Goal: Information Seeking & Learning: Learn about a topic

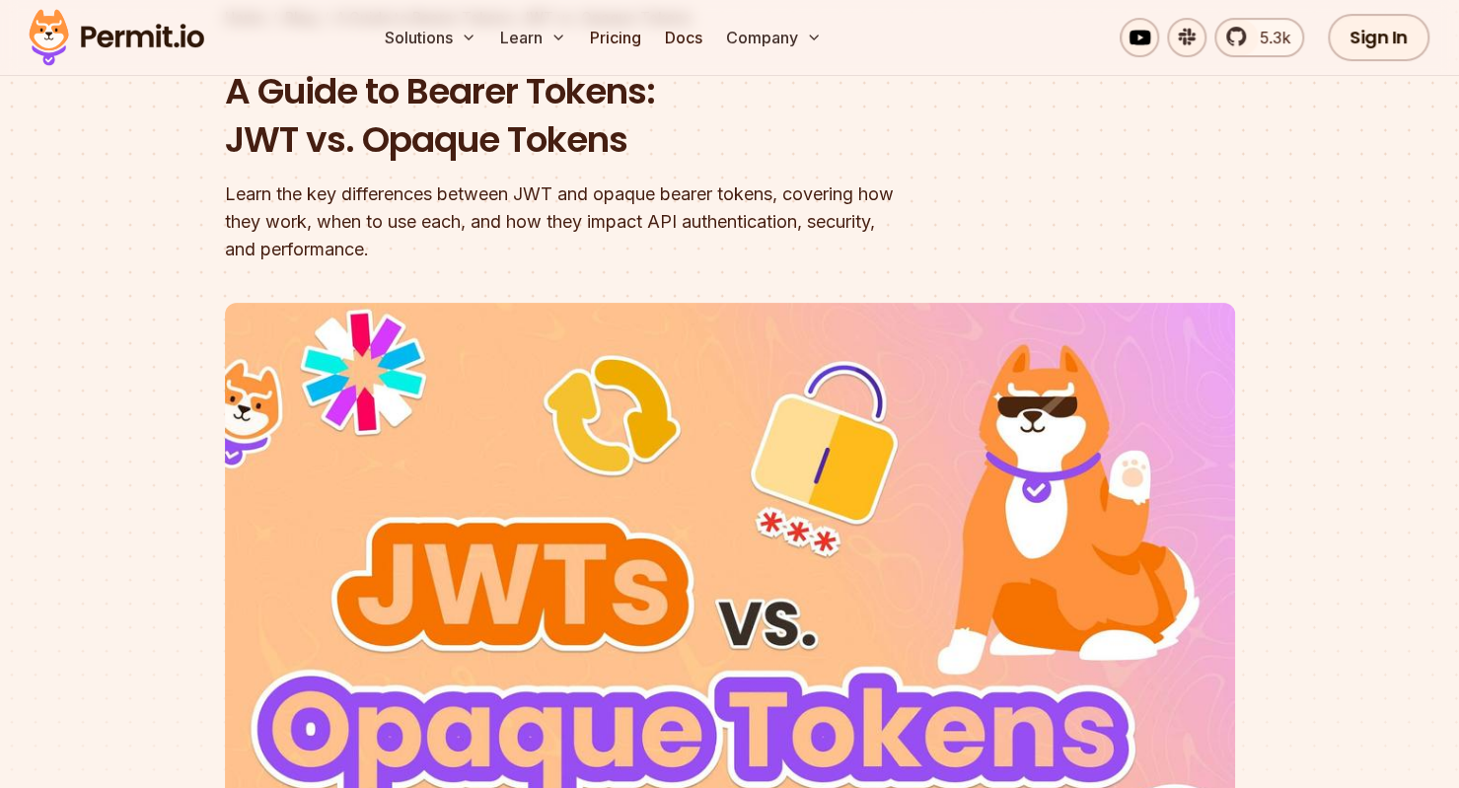
scroll to position [197, 0]
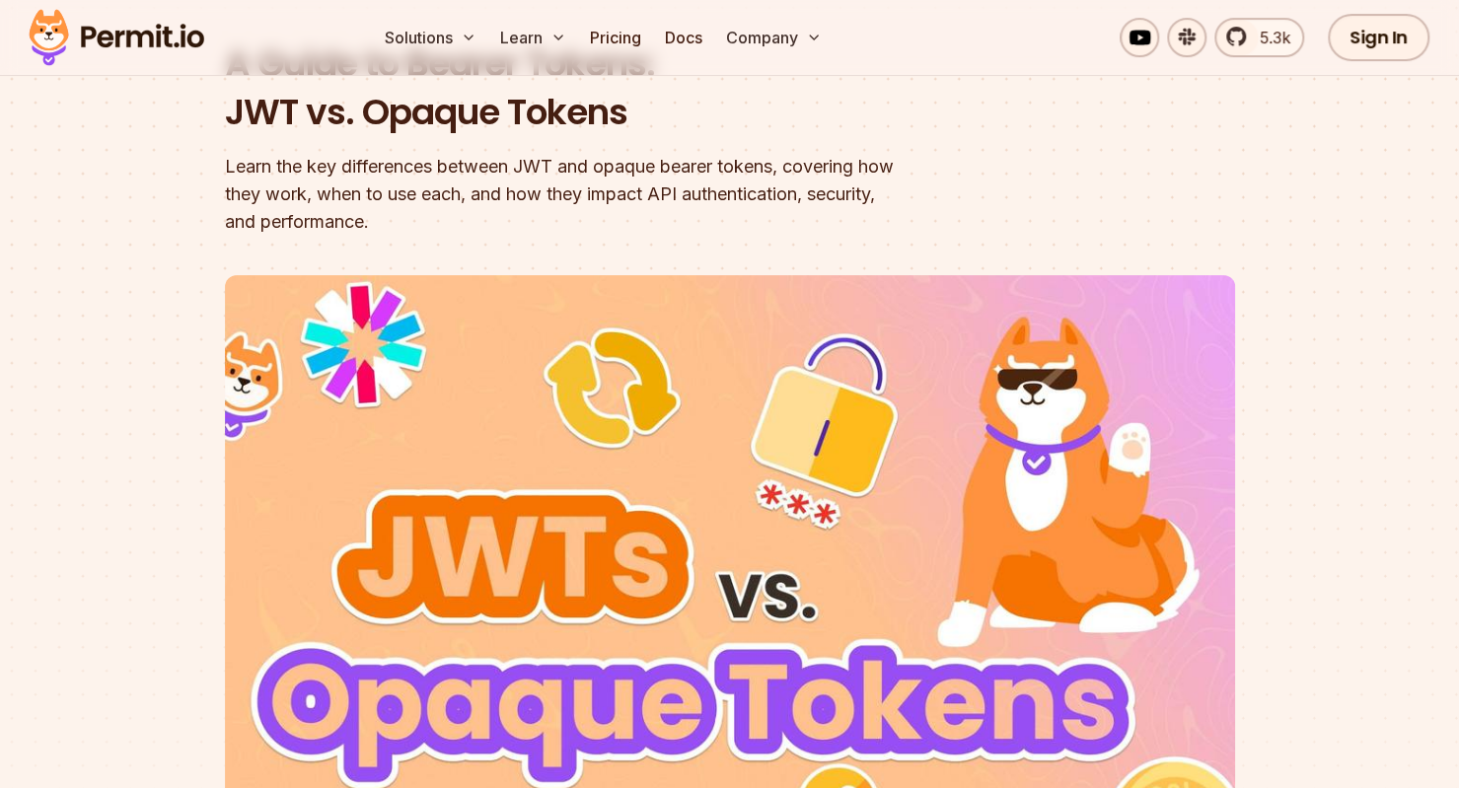
click at [641, 163] on div "Learn the key differences between JWT and opaque bearer tokens, covering how th…" at bounding box center [604, 194] width 758 height 83
click at [698, 187] on div "Learn the key differences between JWT and opaque bearer tokens, covering how th…" at bounding box center [604, 194] width 758 height 83
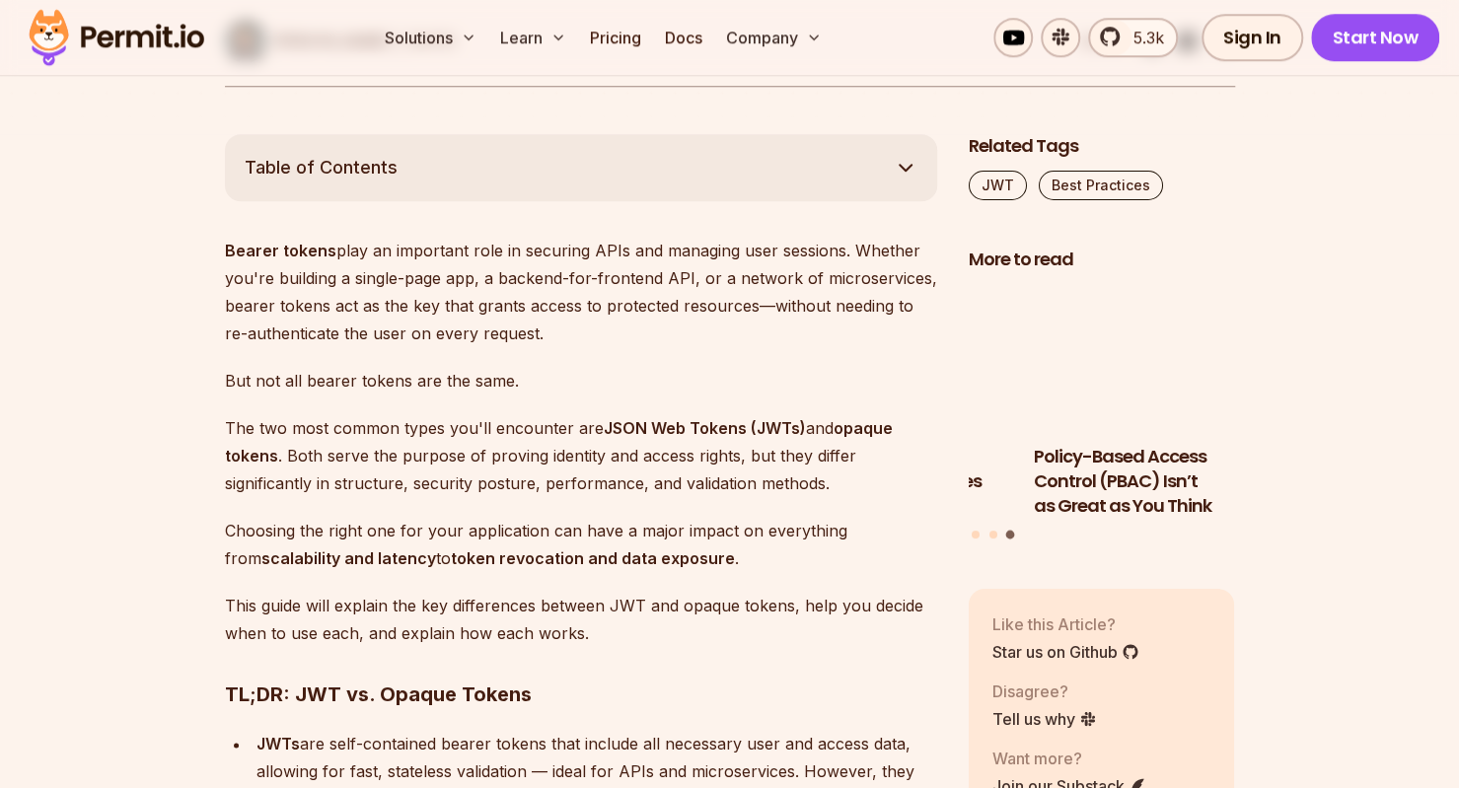
scroll to position [1085, 0]
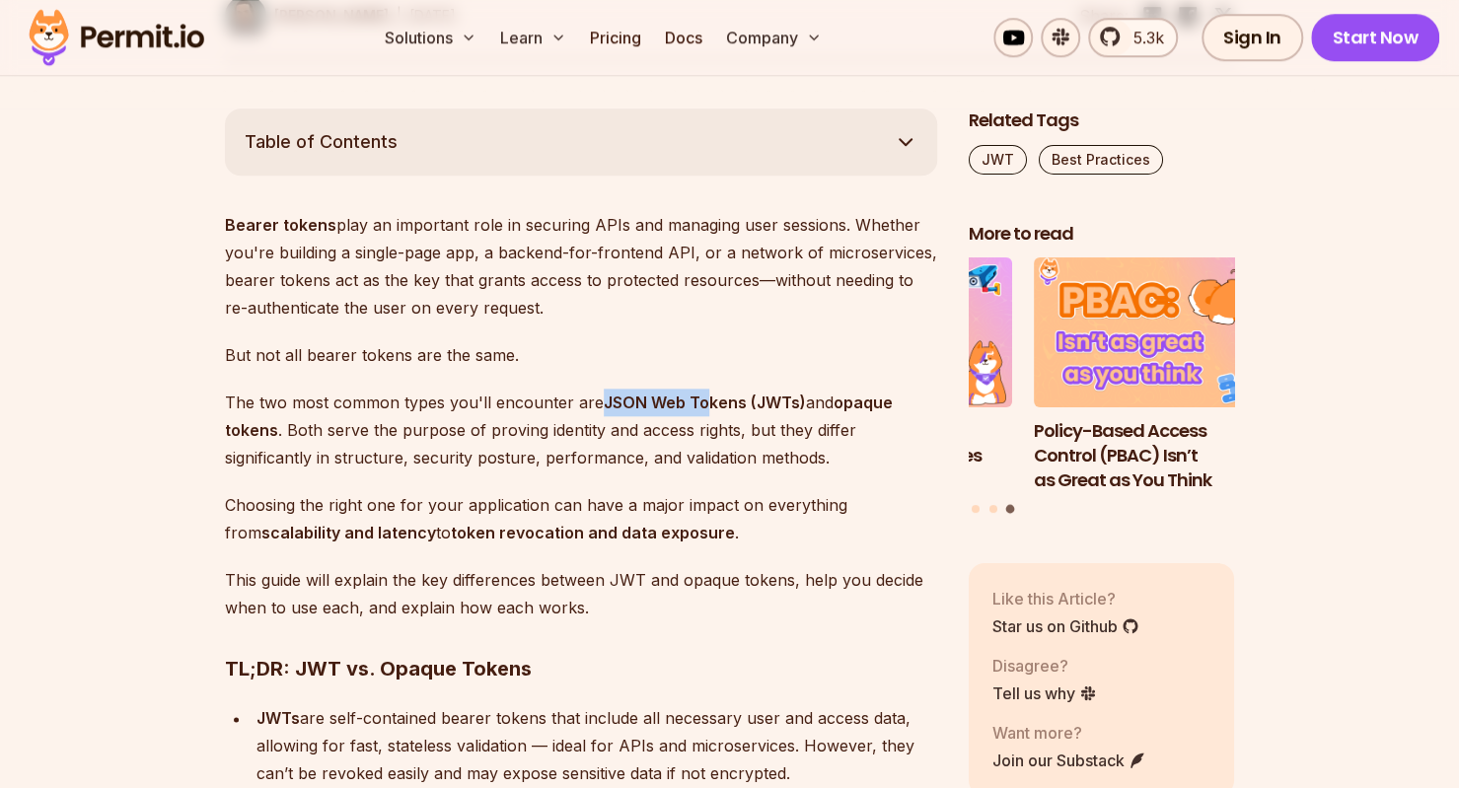
drag, startPoint x: 603, startPoint y: 402, endPoint x: 700, endPoint y: 402, distance: 97.7
click at [700, 402] on strong "JSON Web Tokens (JWTs)" at bounding box center [705, 403] width 202 height 20
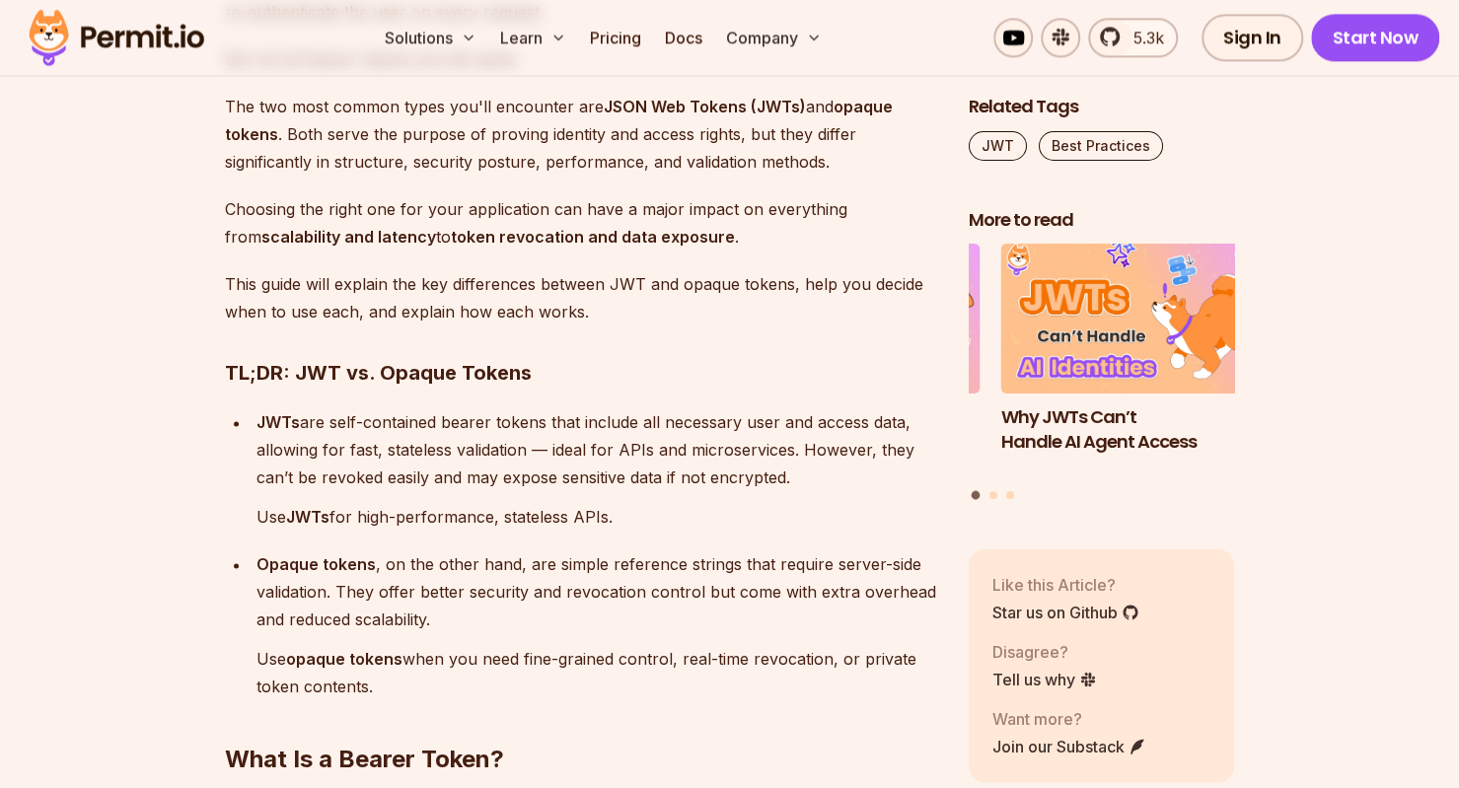
scroll to position [1480, 0]
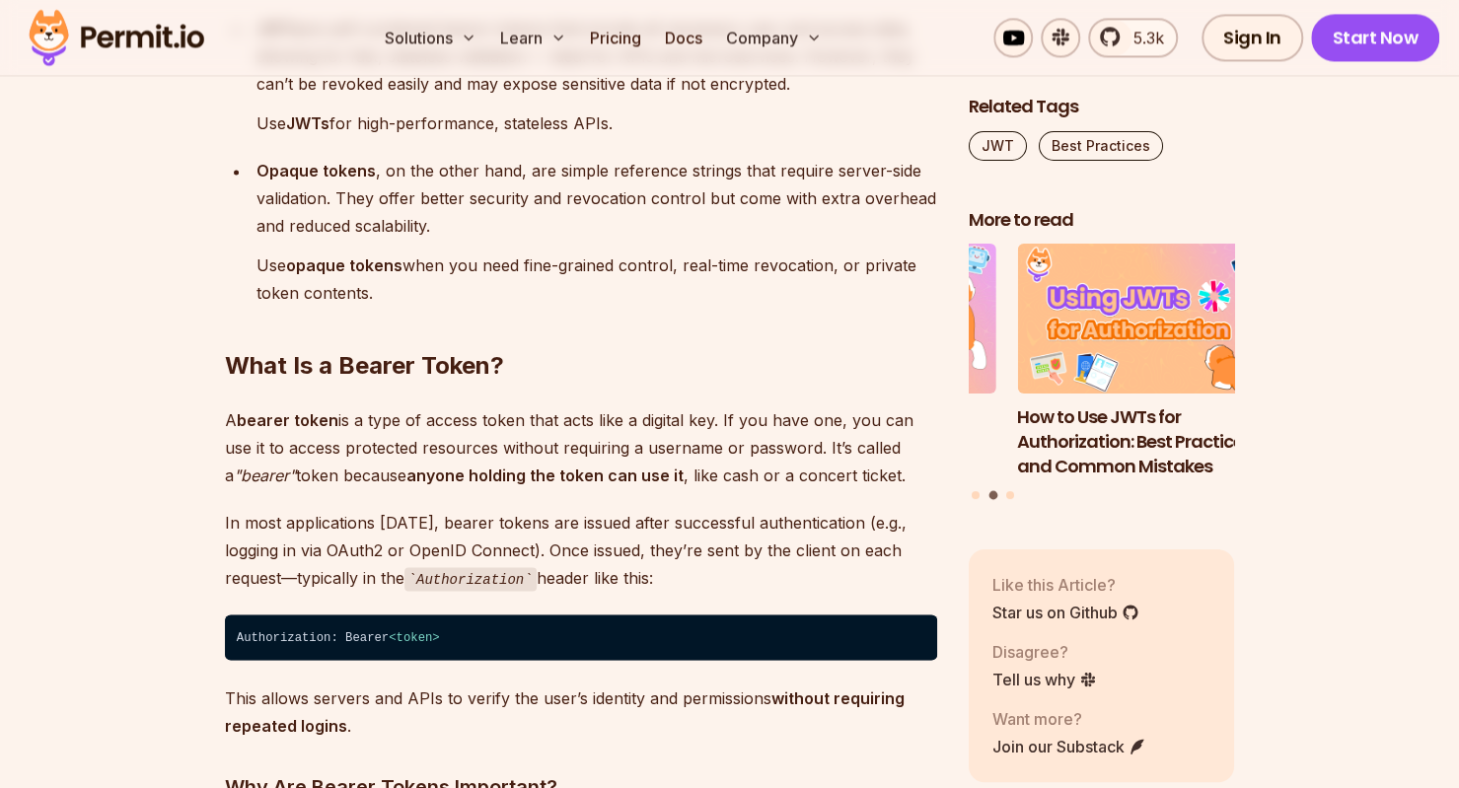
scroll to position [1776, 0]
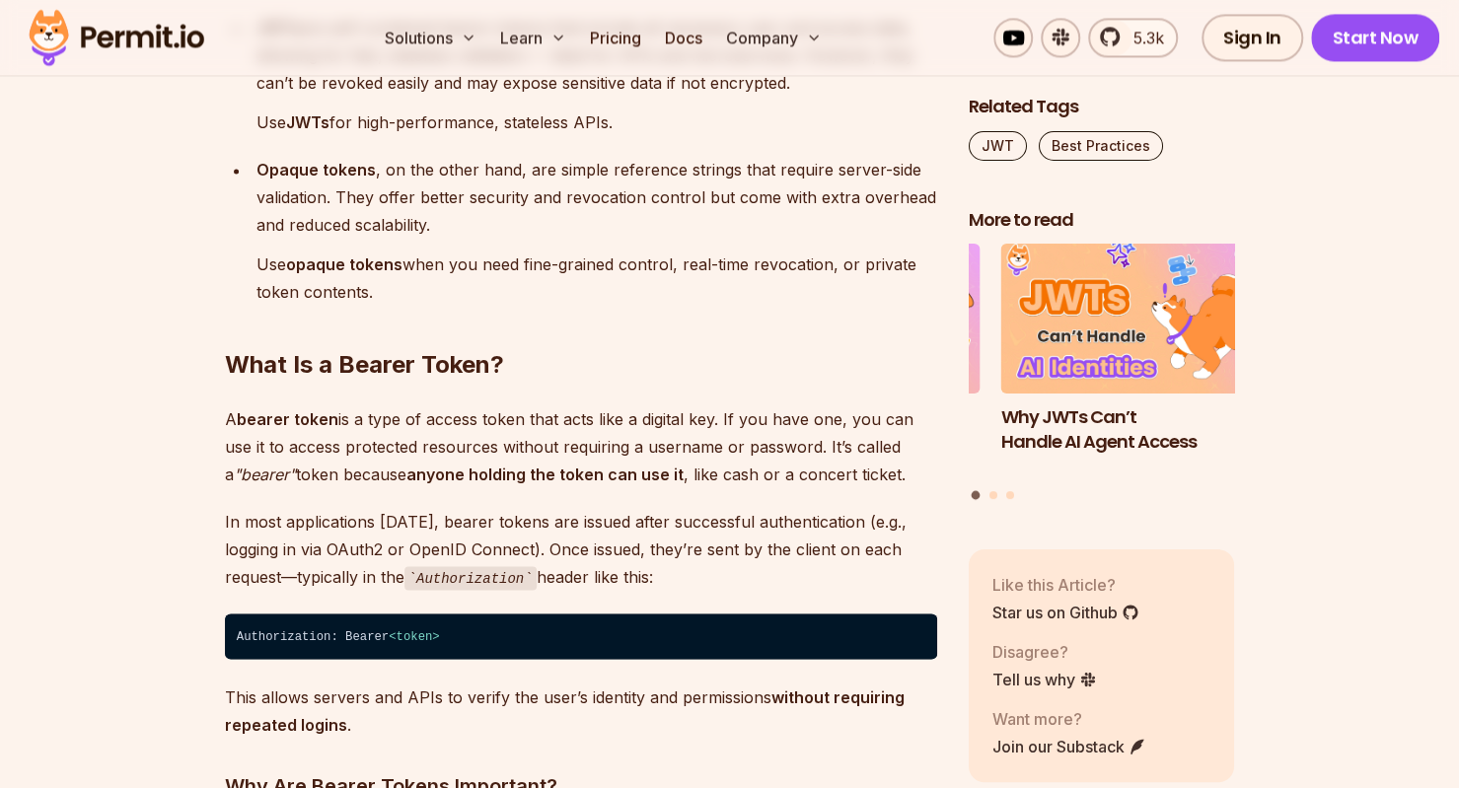
click at [795, 526] on p "In most applications [DATE], bearer tokens are issued after successful authenti…" at bounding box center [581, 549] width 712 height 84
drag, startPoint x: 437, startPoint y: 520, endPoint x: 499, endPoint y: 526, distance: 62.4
click at [499, 526] on p "In most applications [DATE], bearer tokens are issued after successful authenti…" at bounding box center [581, 549] width 712 height 84
click at [506, 526] on p "In most applications [DATE], bearer tokens are issued after successful authenti…" at bounding box center [581, 549] width 712 height 84
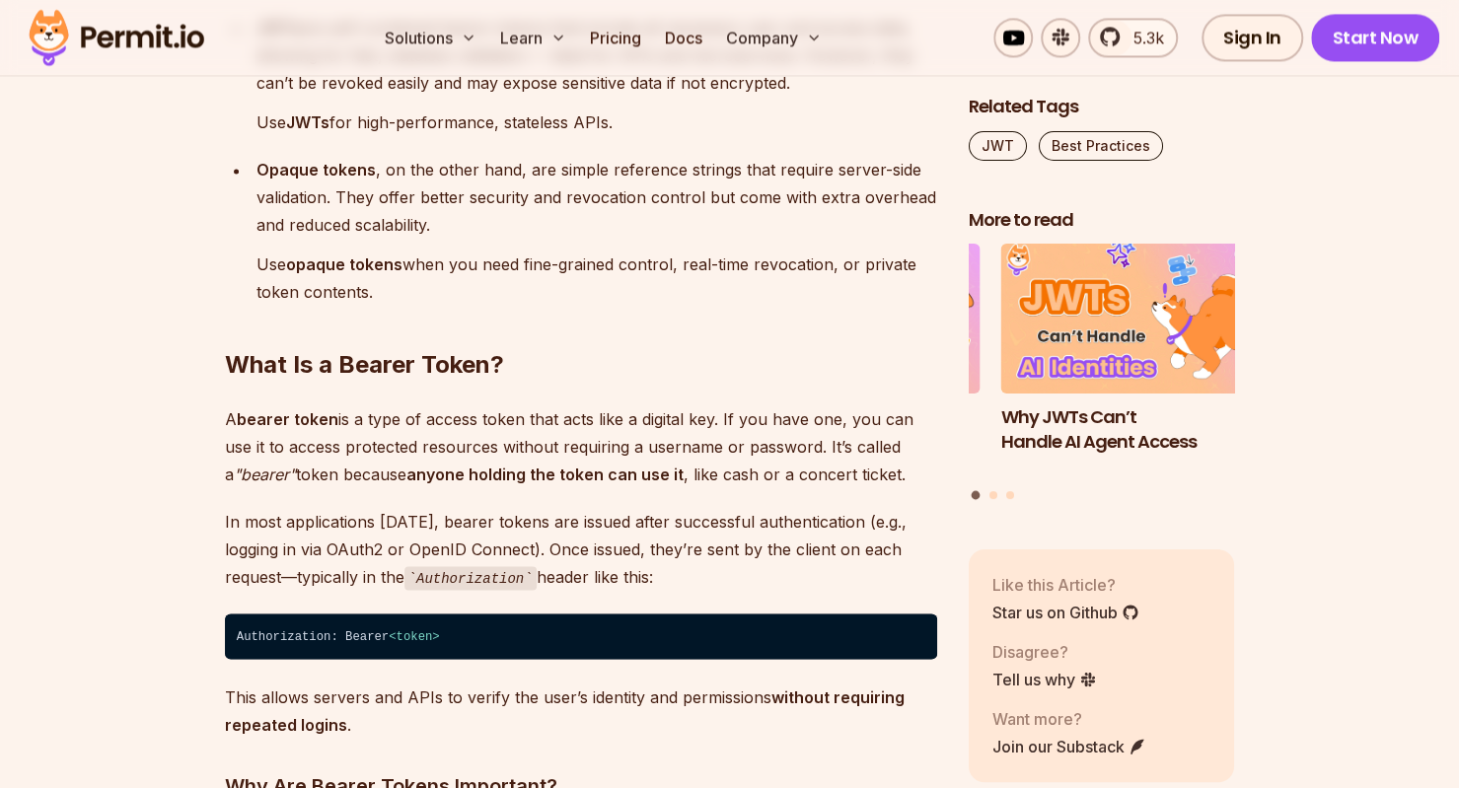
click at [781, 530] on p "In most applications [DATE], bearer tokens are issued after successful authenti…" at bounding box center [581, 549] width 712 height 84
click at [262, 546] on p "In most applications [DATE], bearer tokens are issued after successful authenti…" at bounding box center [581, 549] width 712 height 84
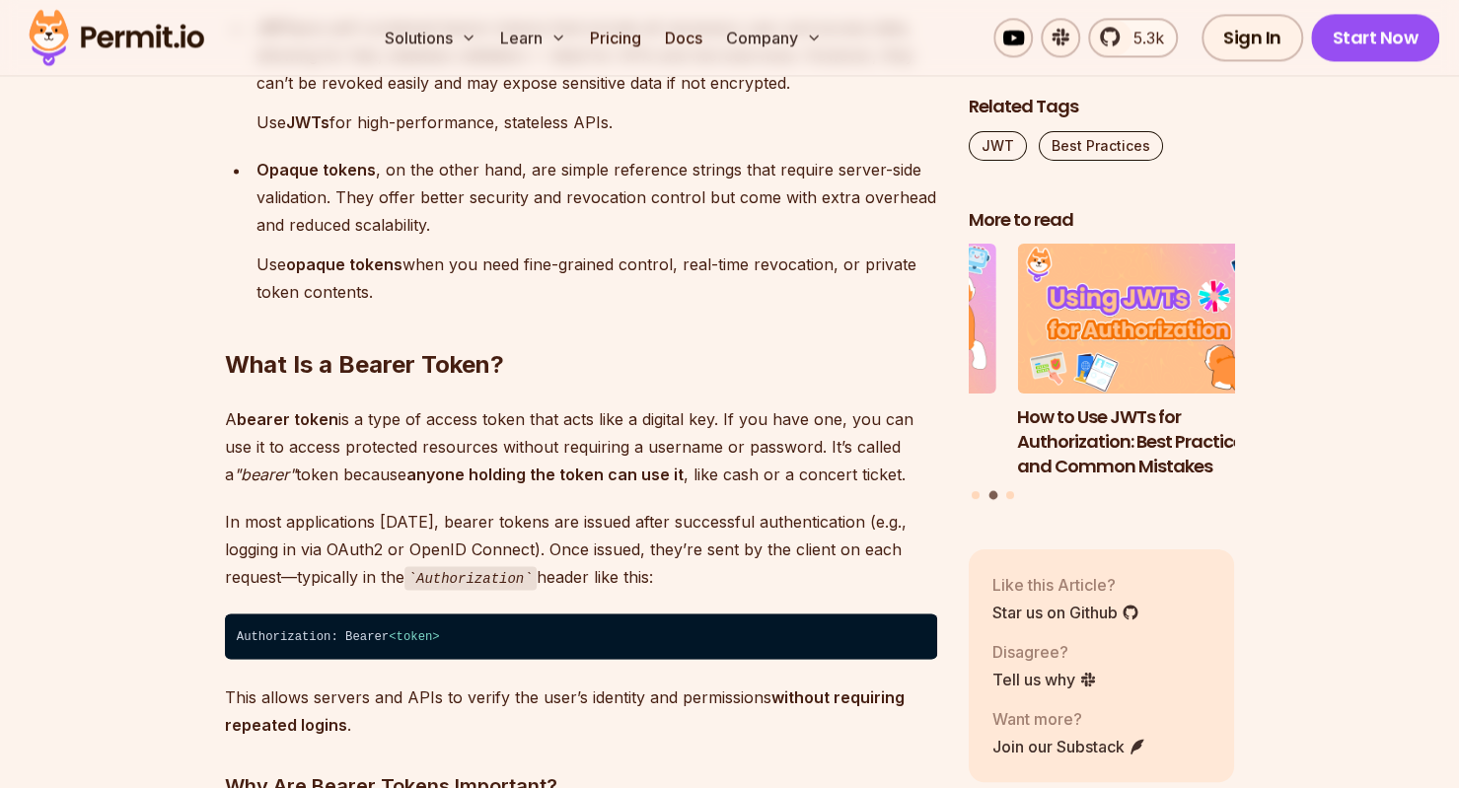
click at [345, 546] on p "In most applications [DATE], bearer tokens are issued after successful authenti…" at bounding box center [581, 549] width 712 height 84
click at [446, 550] on p "In most applications [DATE], bearer tokens are issued after successful authenti…" at bounding box center [581, 549] width 712 height 84
click at [519, 549] on p "In most applications [DATE], bearer tokens are issued after successful authenti…" at bounding box center [581, 549] width 712 height 84
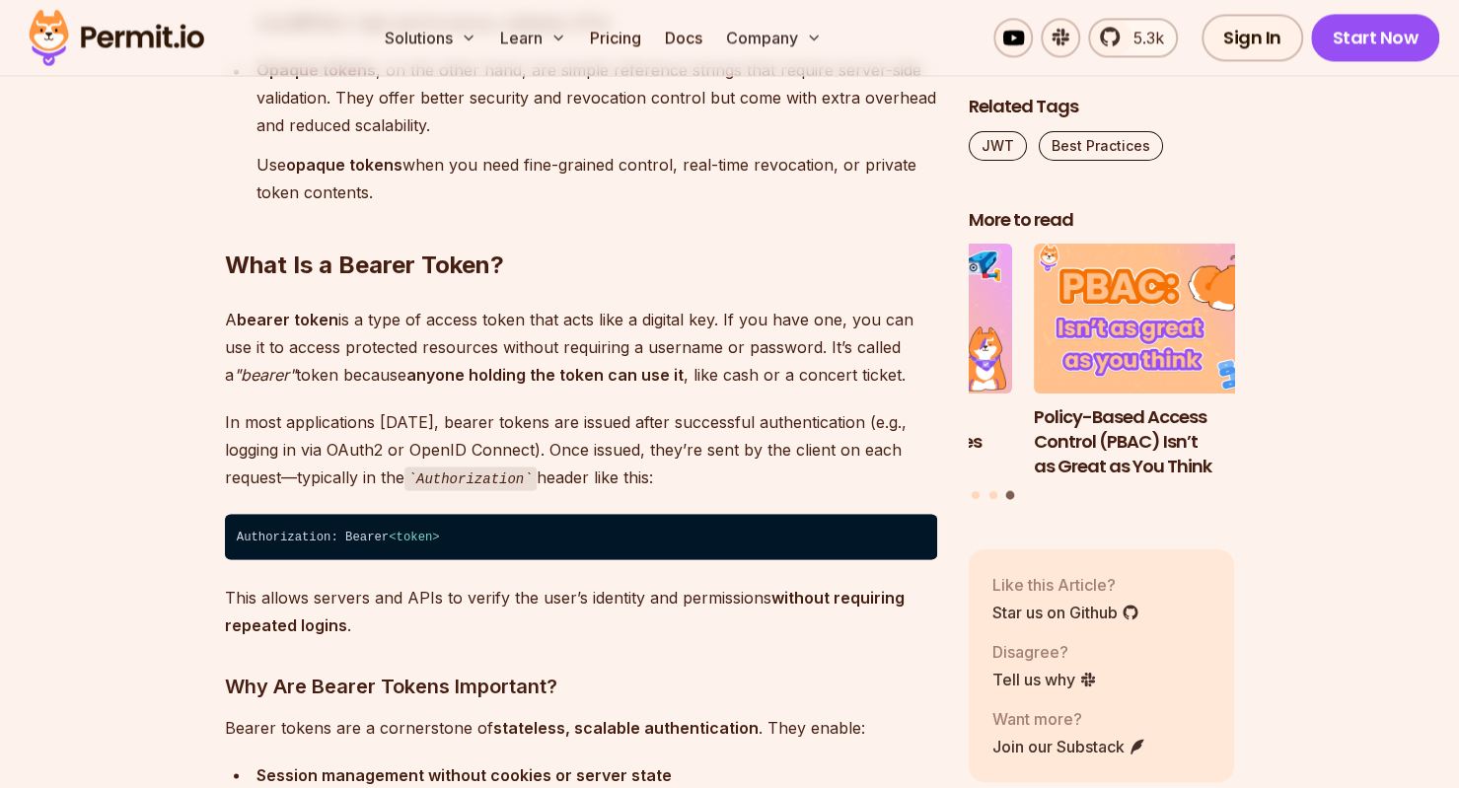
scroll to position [1874, 0]
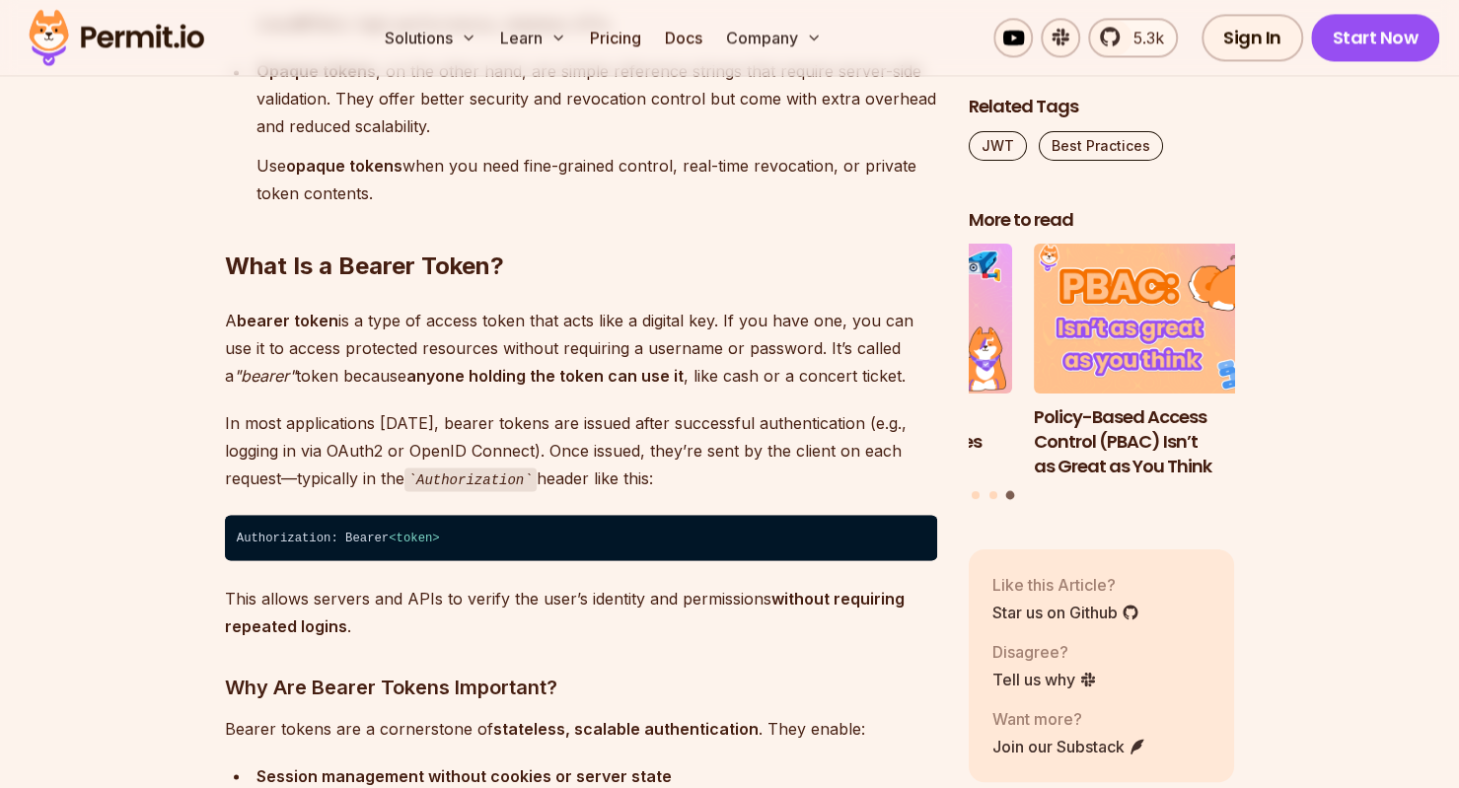
click at [485, 482] on code "Authorization" at bounding box center [470, 480] width 132 height 24
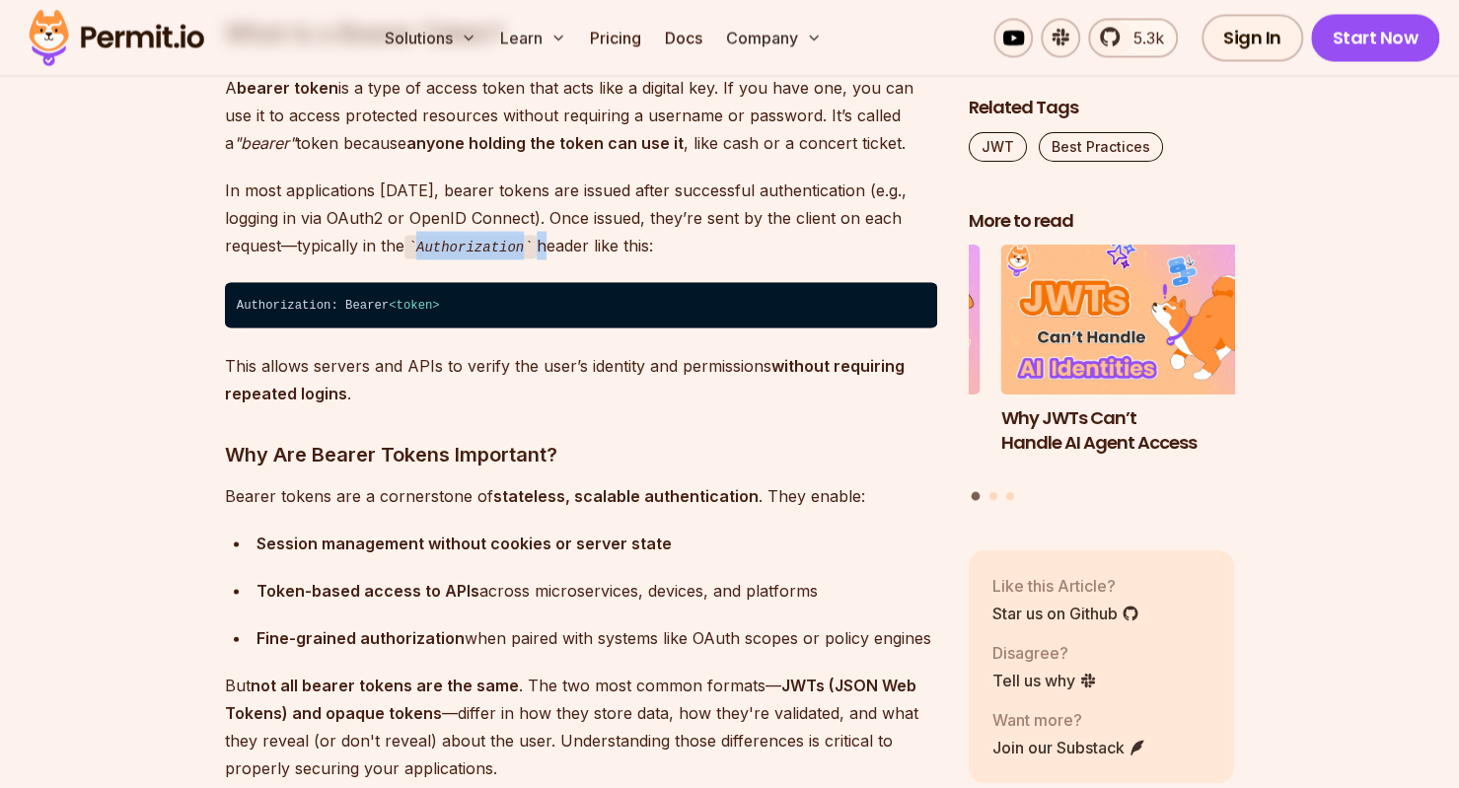
scroll to position [2170, 0]
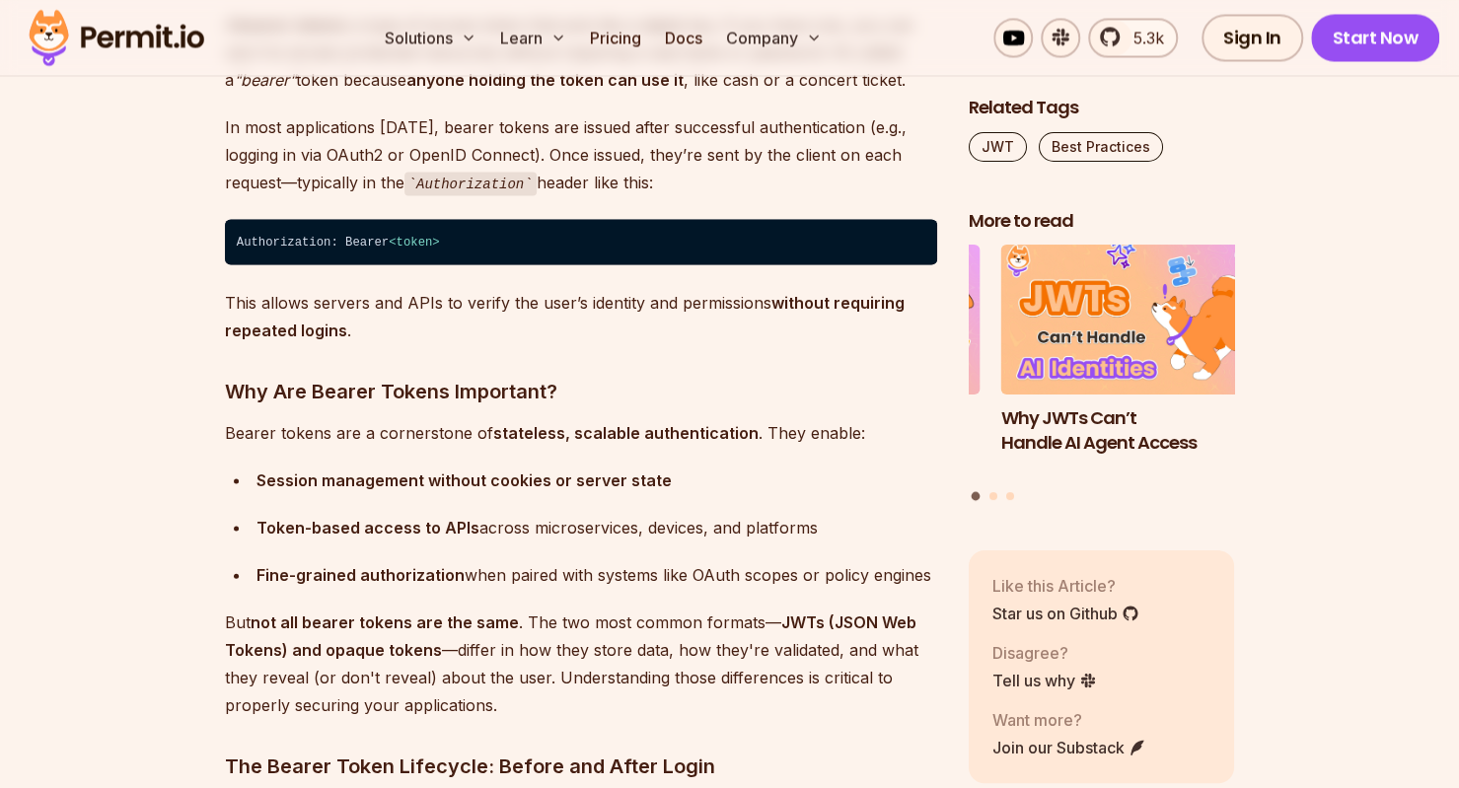
click at [640, 310] on p "This allows servers and APIs to verify the user’s identity and permissions with…" at bounding box center [581, 315] width 712 height 55
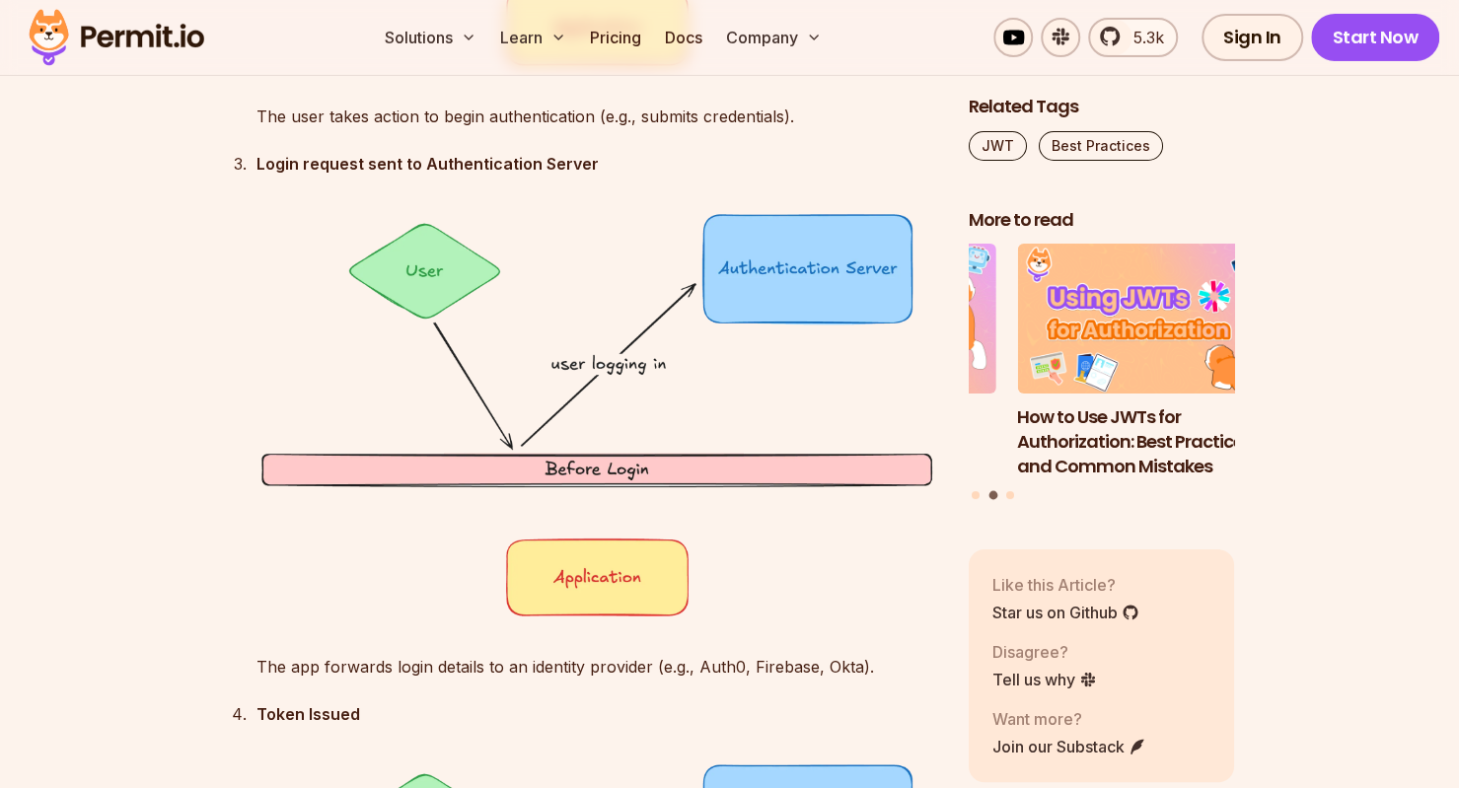
scroll to position [3946, 0]
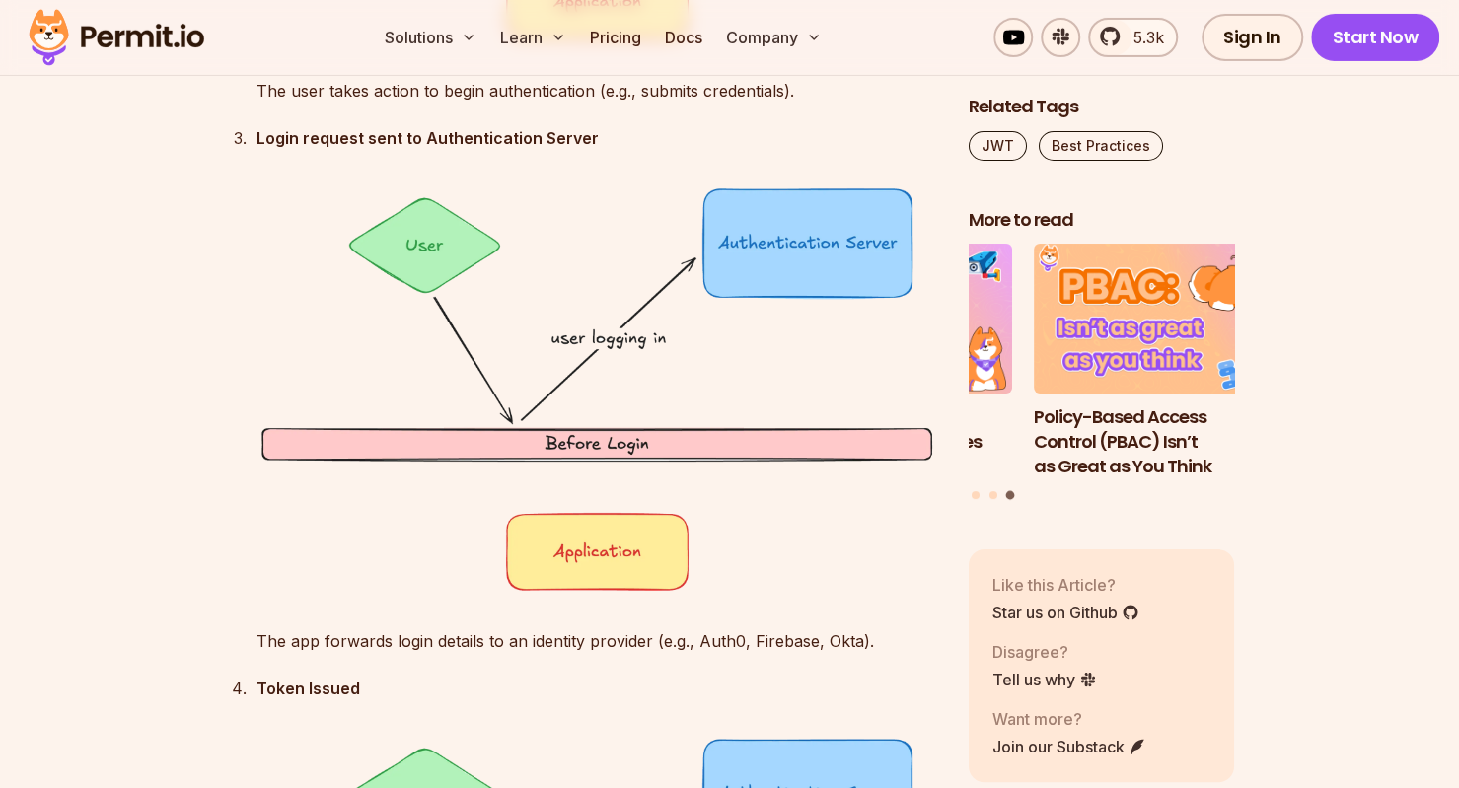
click at [738, 640] on p "The app forwards login details to an identity provider (e.g., Auth0, Firebase, …" at bounding box center [596, 641] width 681 height 28
click at [722, 640] on p "The app forwards login details to an identity provider (e.g., Auth0, Firebase, …" at bounding box center [596, 641] width 681 height 28
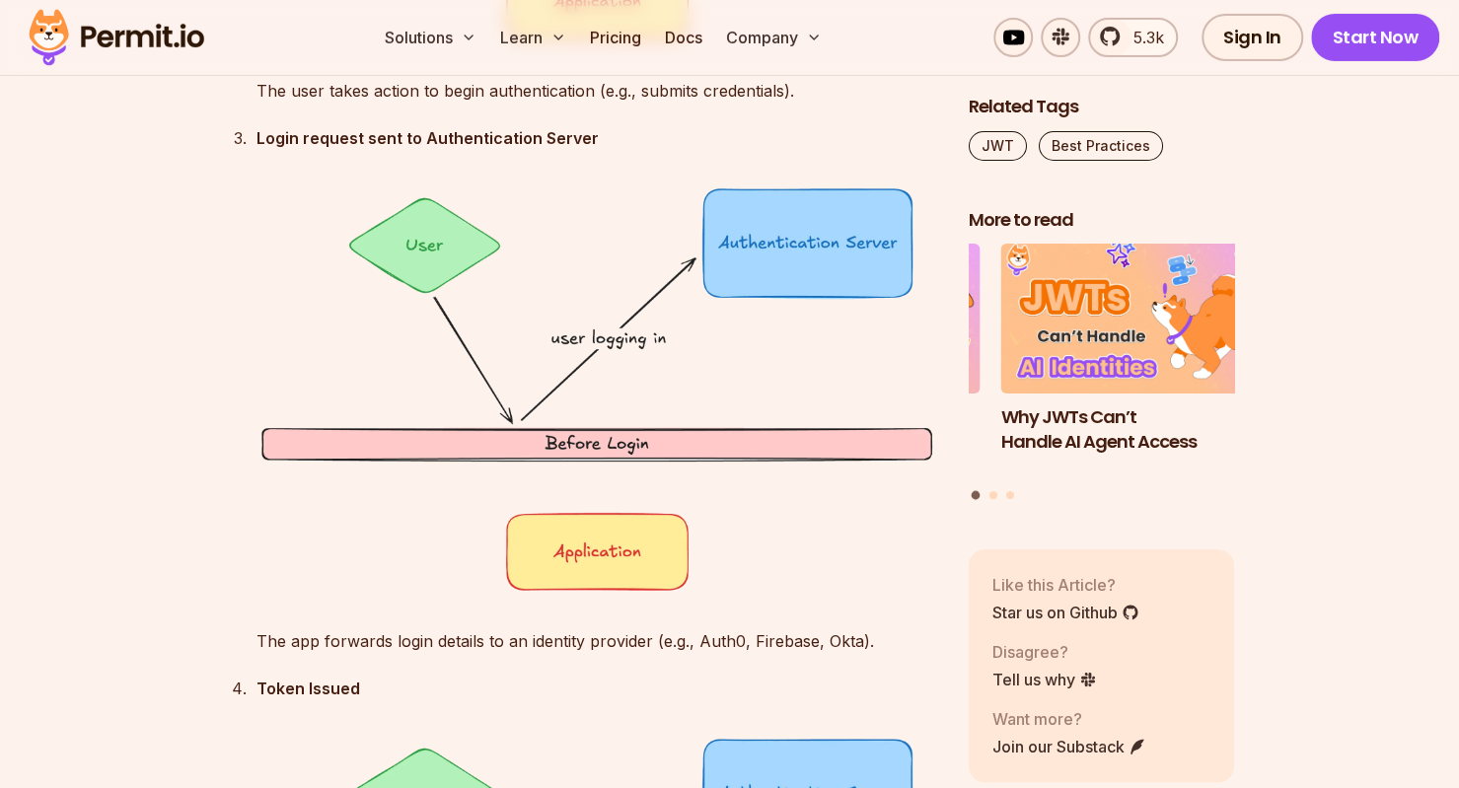
click at [290, 614] on div "Login request sent to Authentication Server The app forwards login details to a…" at bounding box center [596, 389] width 681 height 530
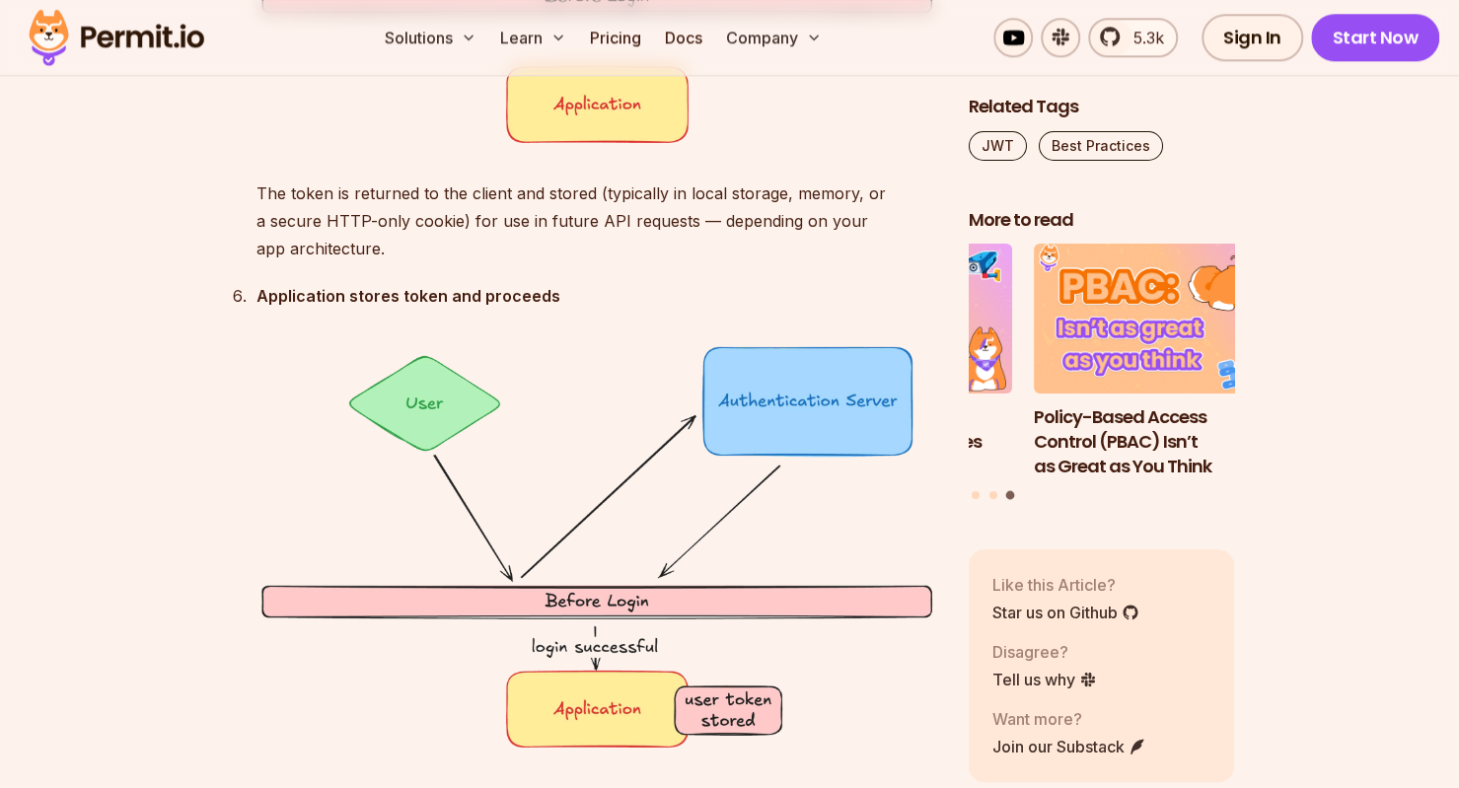
scroll to position [5524, 0]
